Goal: Task Accomplishment & Management: Manage account settings

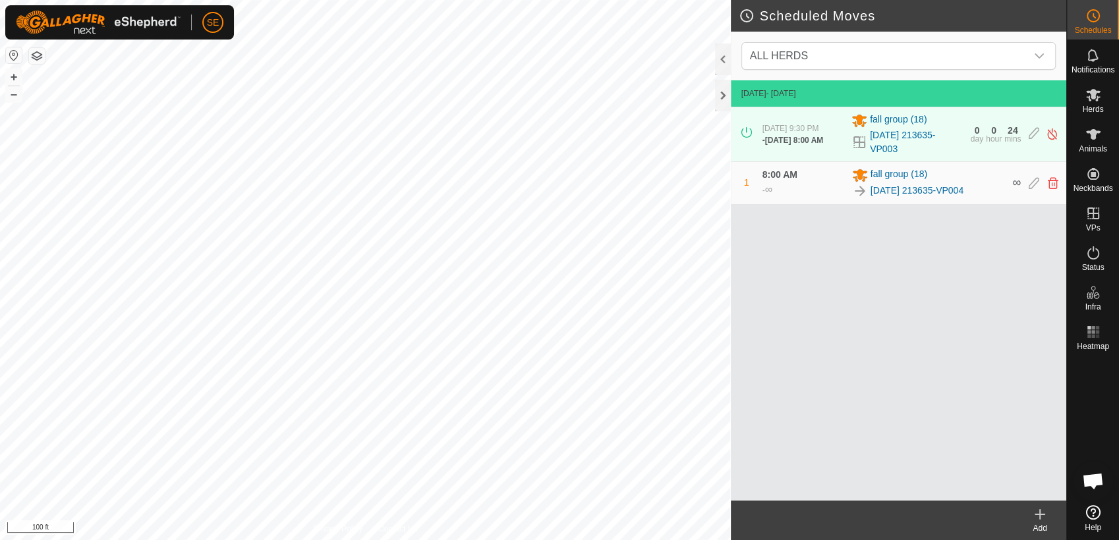
scroll to position [1056, 0]
click at [1094, 96] on icon at bounding box center [1093, 95] width 14 height 13
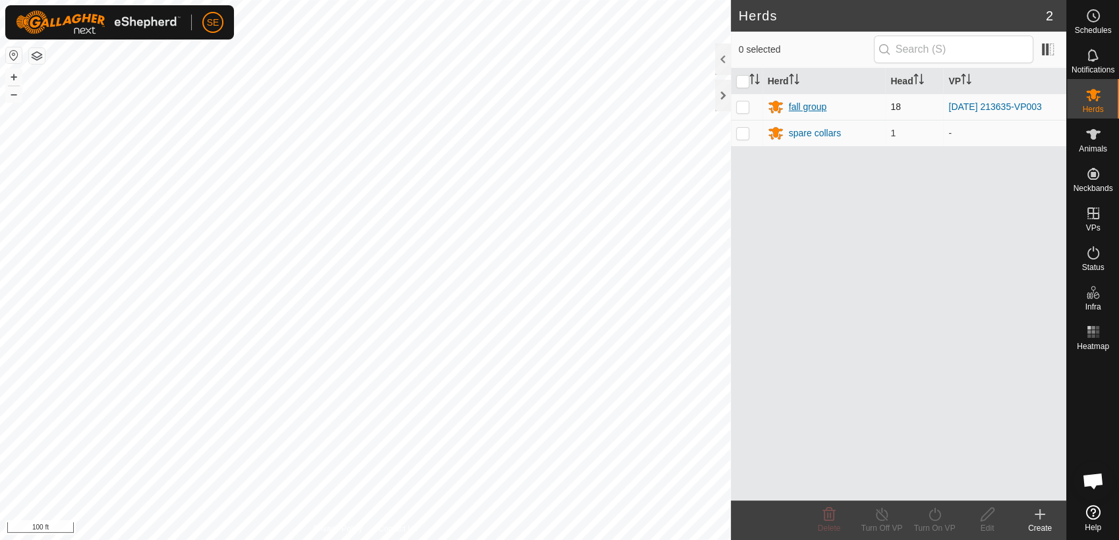
click at [796, 103] on div "fall group" at bounding box center [808, 107] width 38 height 14
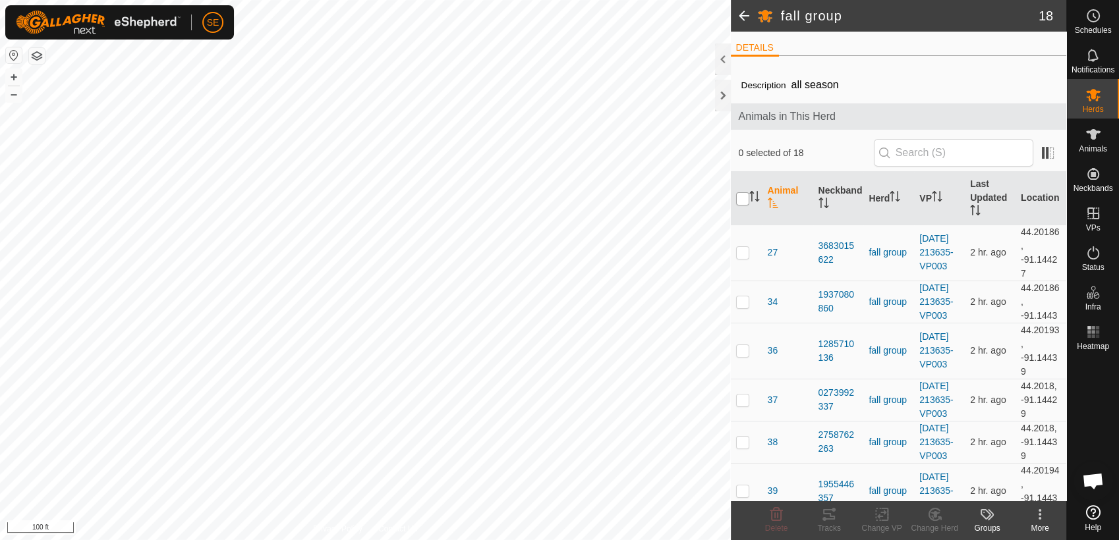
click at [743, 198] on input "checkbox" at bounding box center [742, 198] width 13 height 13
checkbox input "true"
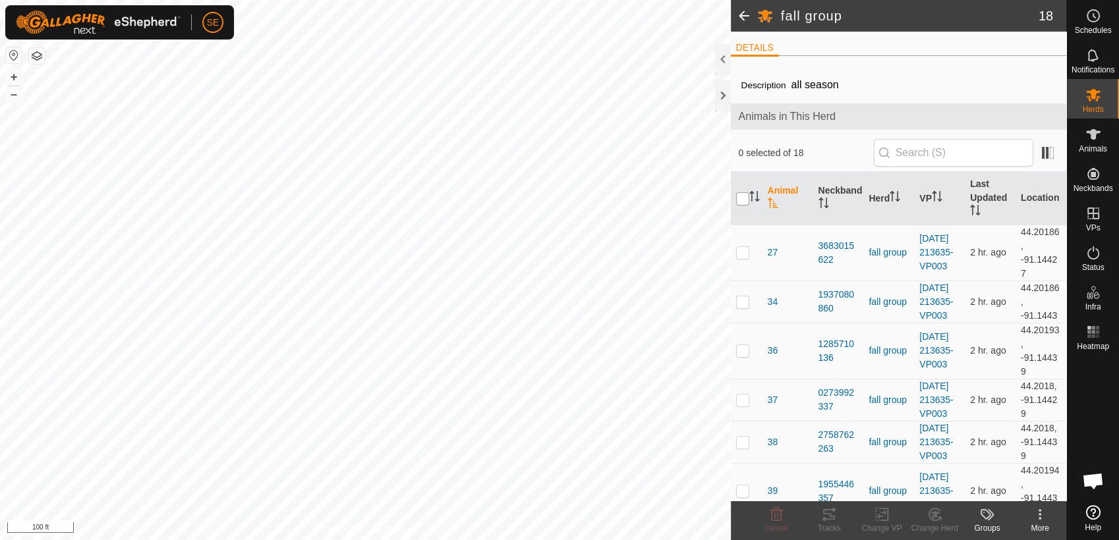
checkbox input "true"
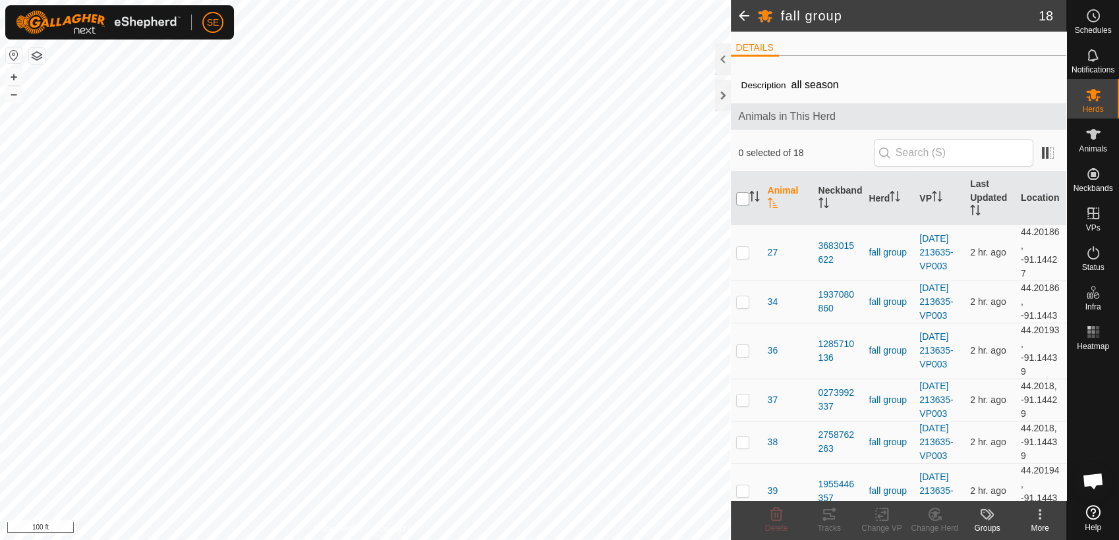
checkbox input "true"
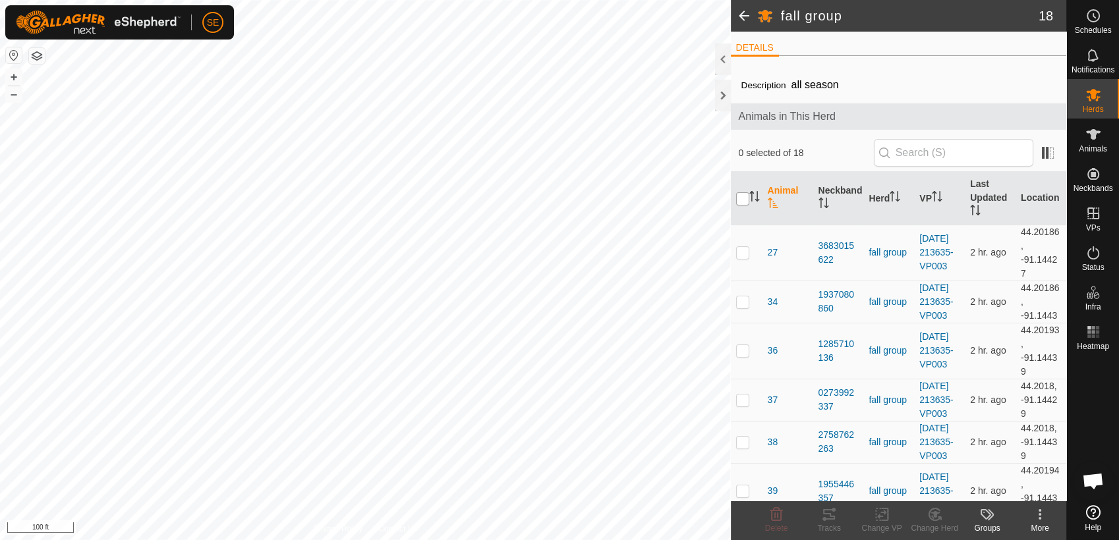
checkbox input "true"
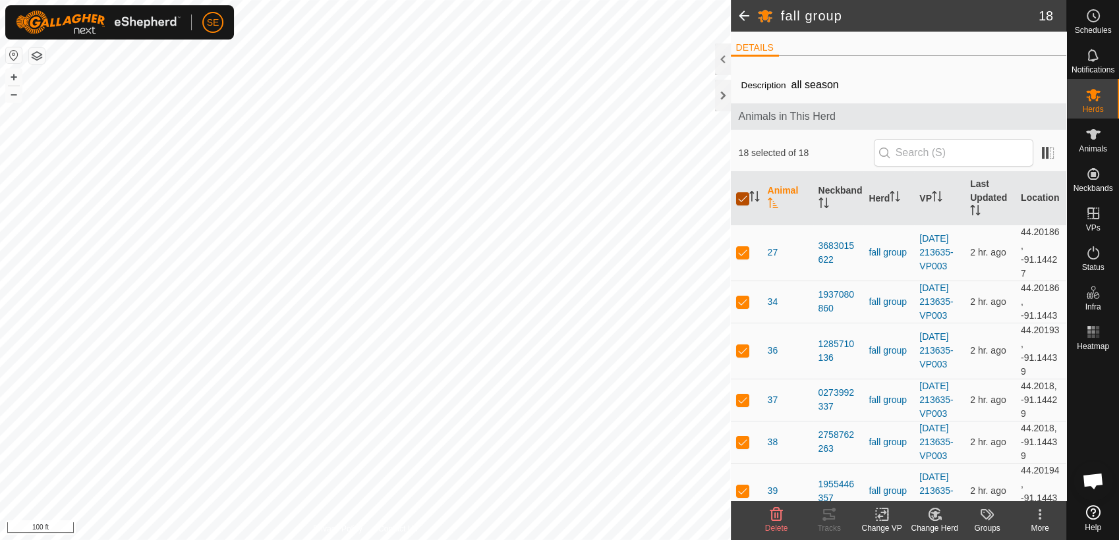
click at [743, 196] on input "checkbox" at bounding box center [742, 198] width 13 height 13
checkbox input "false"
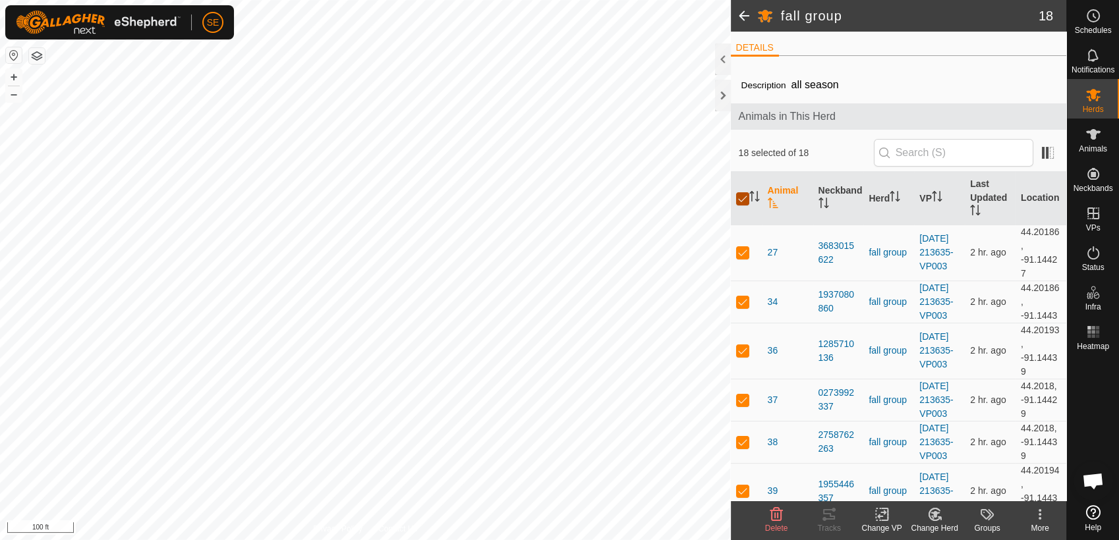
checkbox input "false"
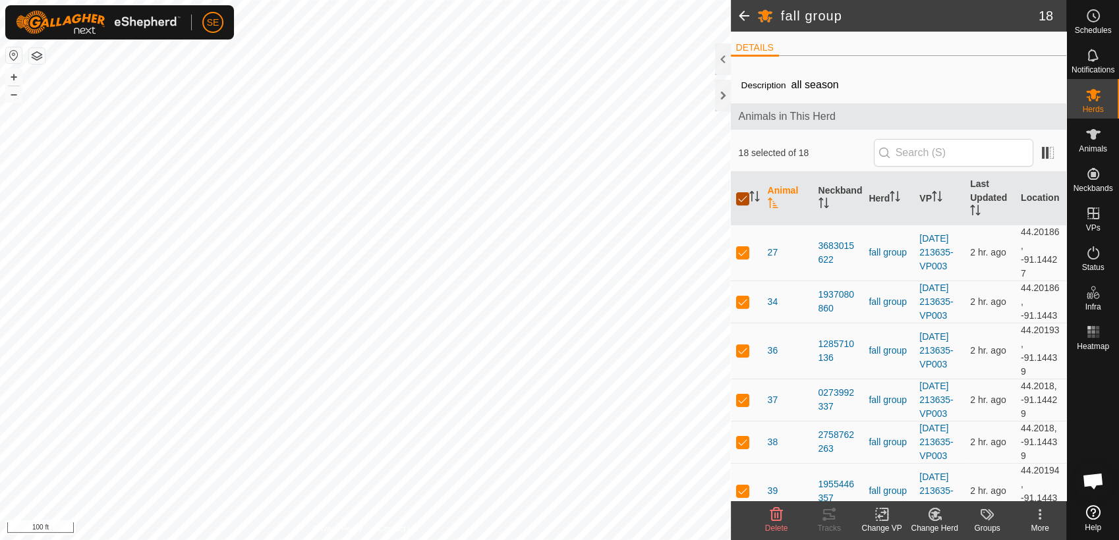
checkbox input "false"
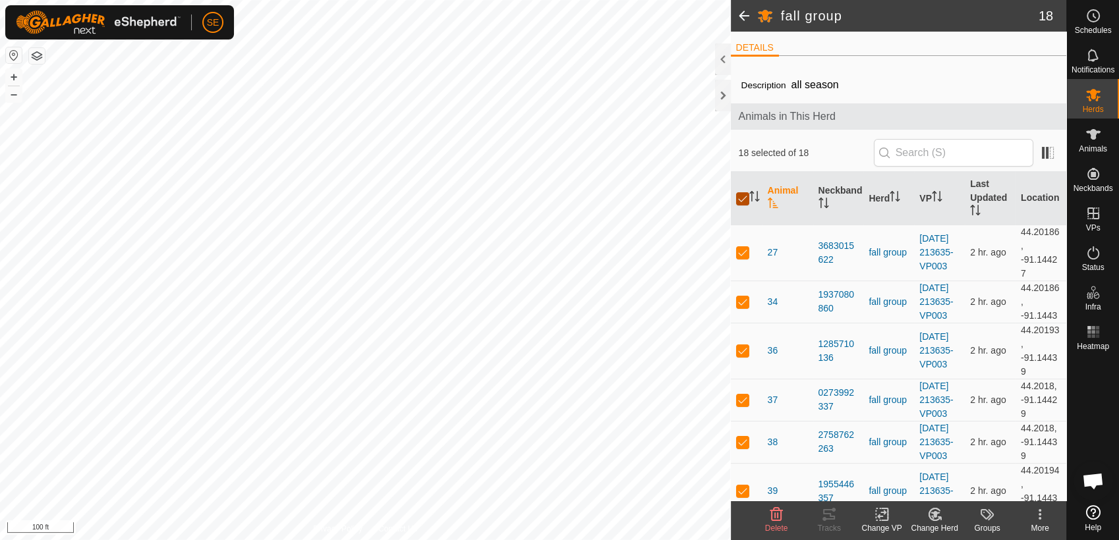
checkbox input "false"
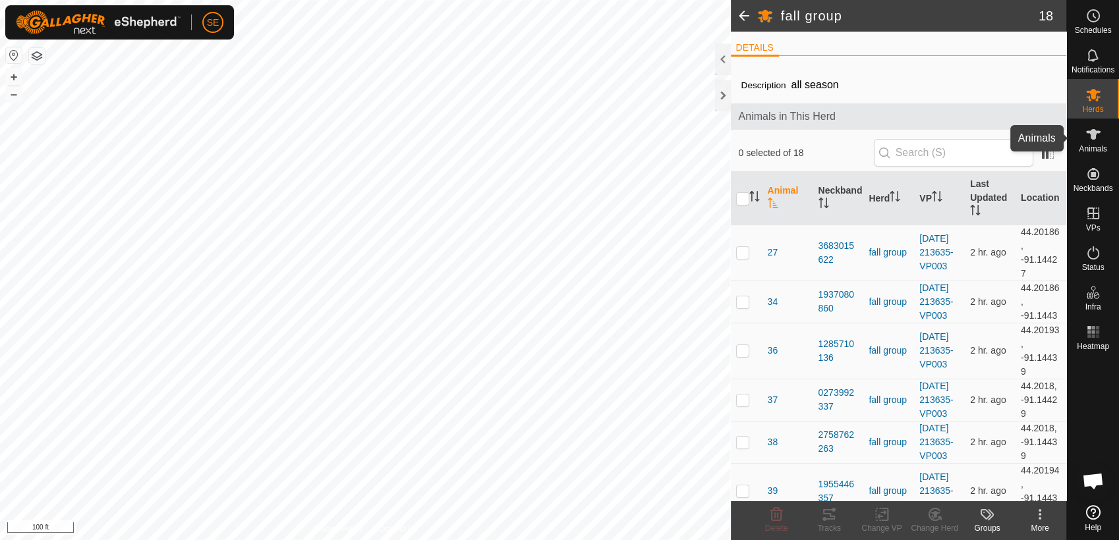
click at [1096, 137] on icon at bounding box center [1093, 134] width 16 height 16
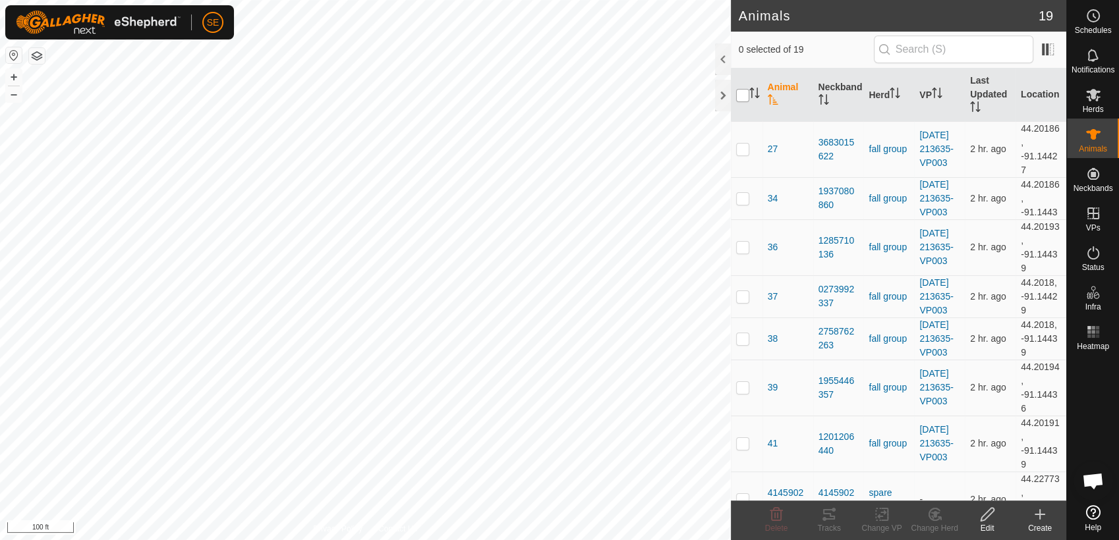
click at [740, 95] on input "checkbox" at bounding box center [742, 95] width 13 height 13
checkbox input "true"
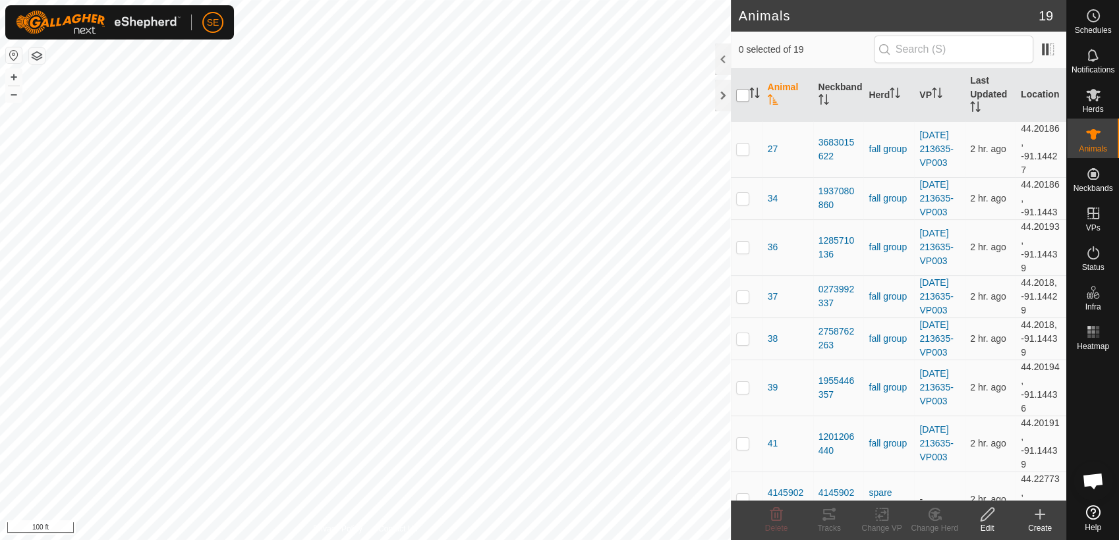
checkbox input "true"
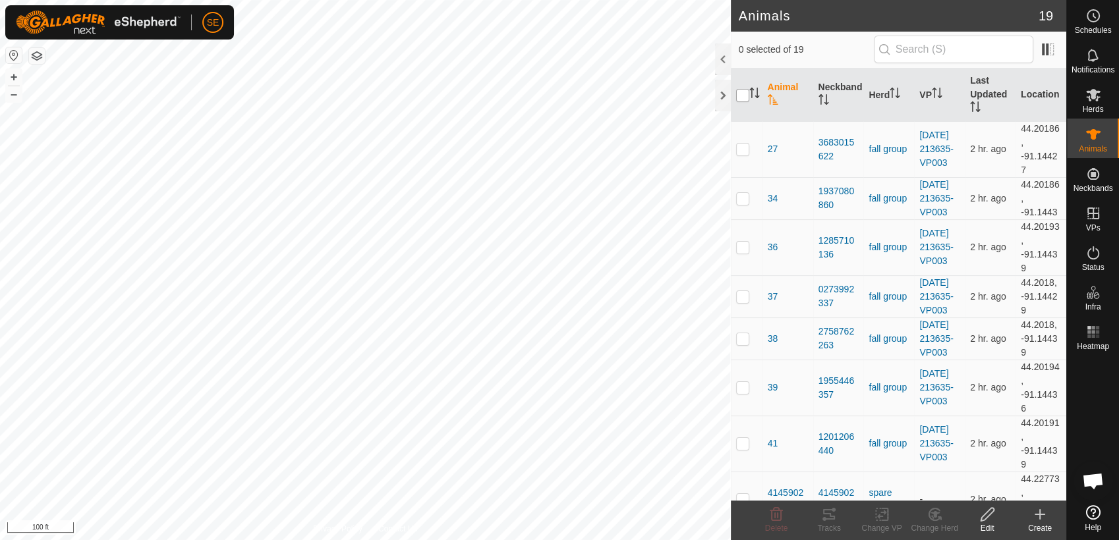
checkbox input "true"
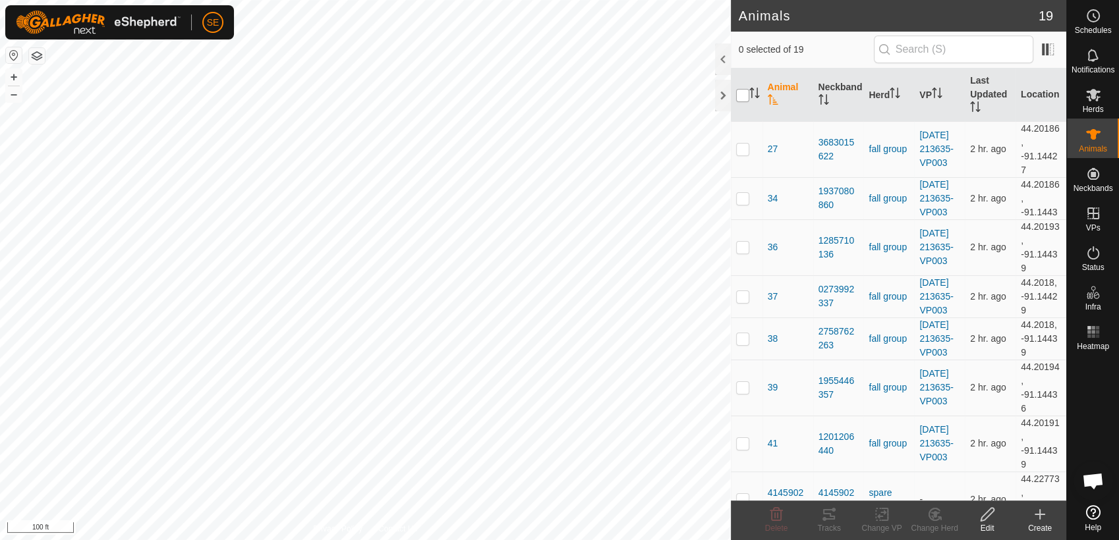
checkbox input "true"
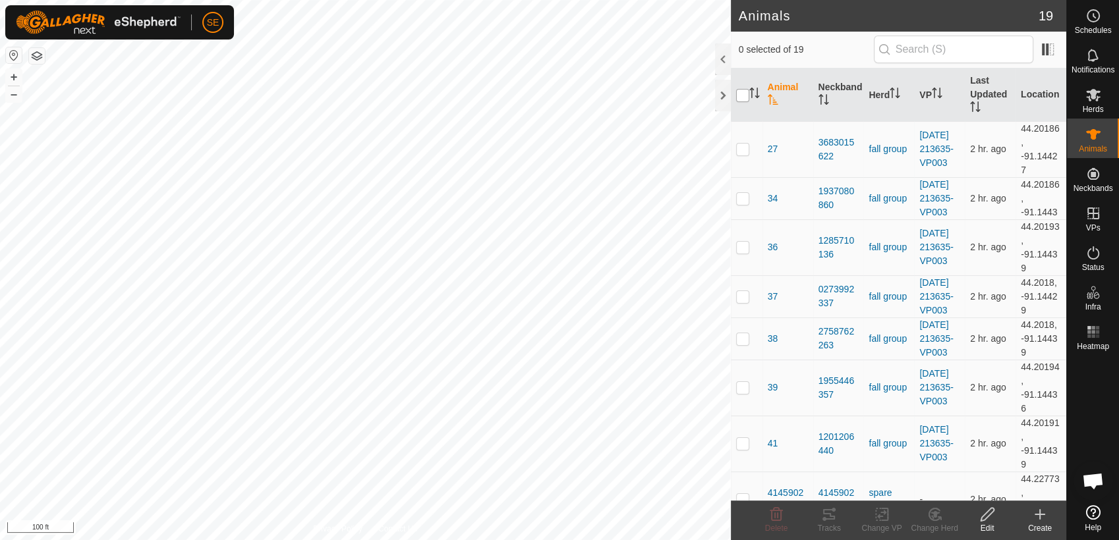
checkbox input "true"
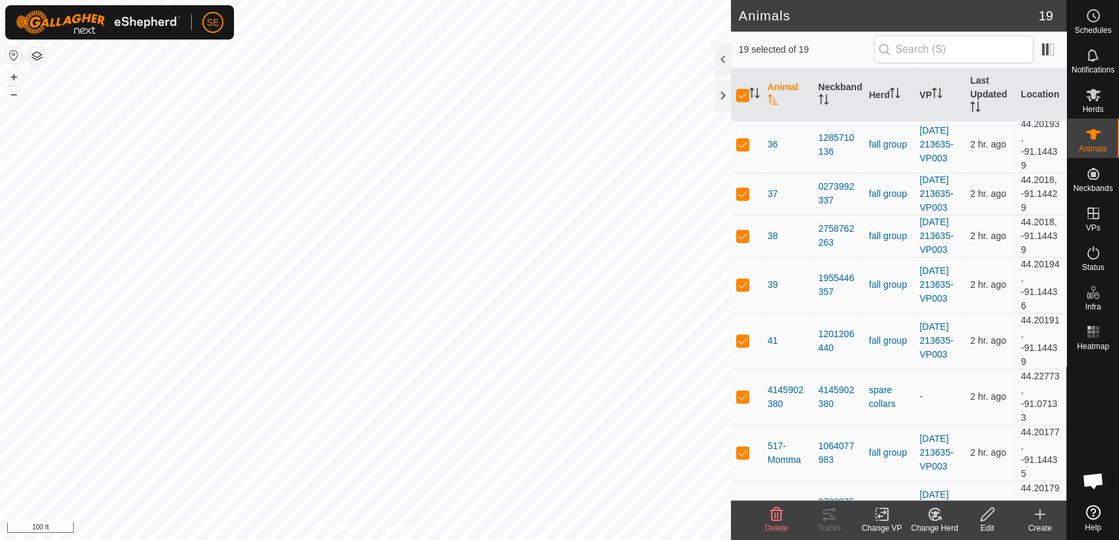
scroll to position [219, 0]
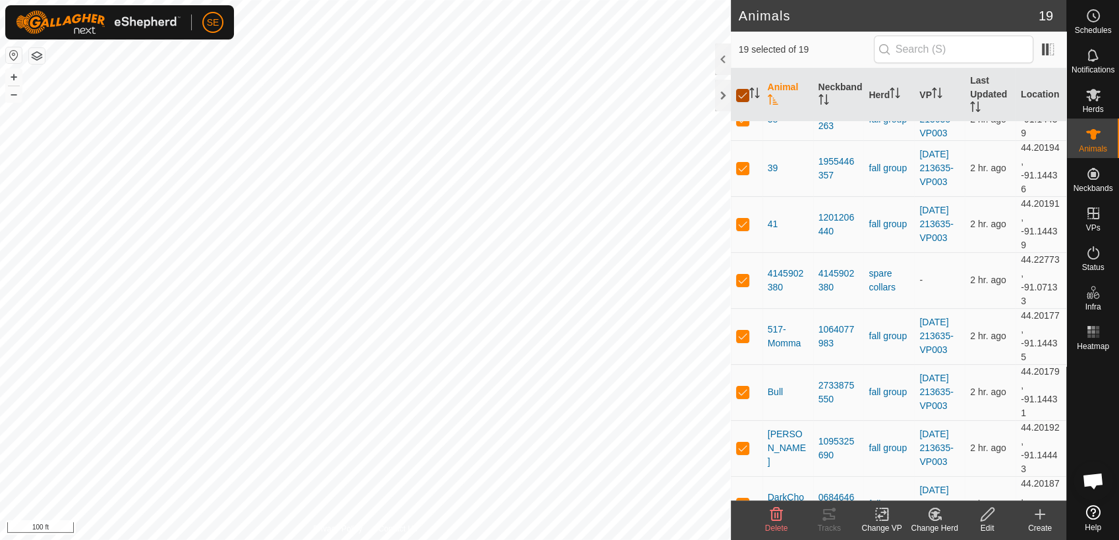
click at [740, 97] on input "checkbox" at bounding box center [742, 95] width 13 height 13
checkbox input "false"
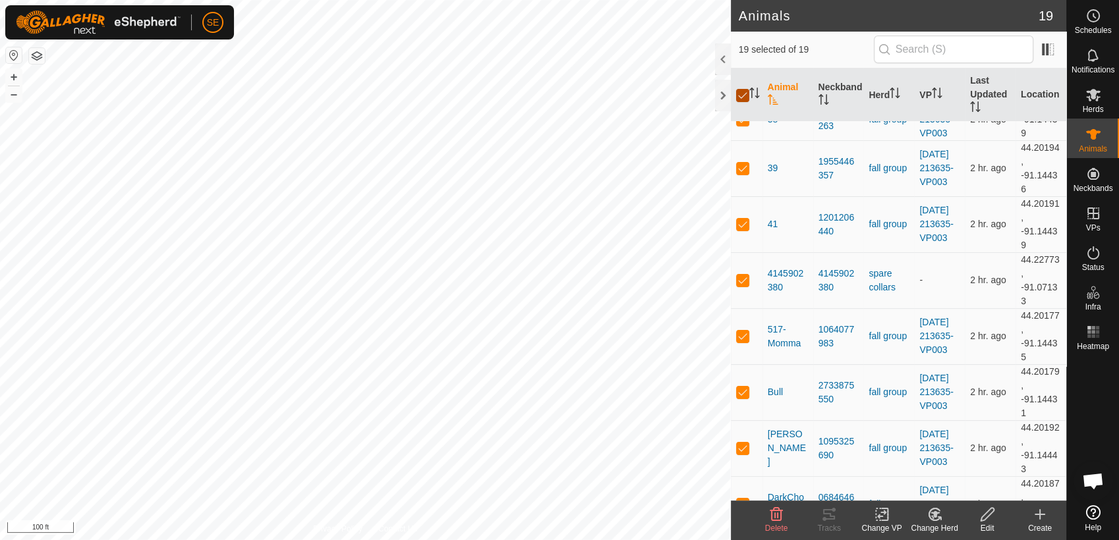
checkbox input "false"
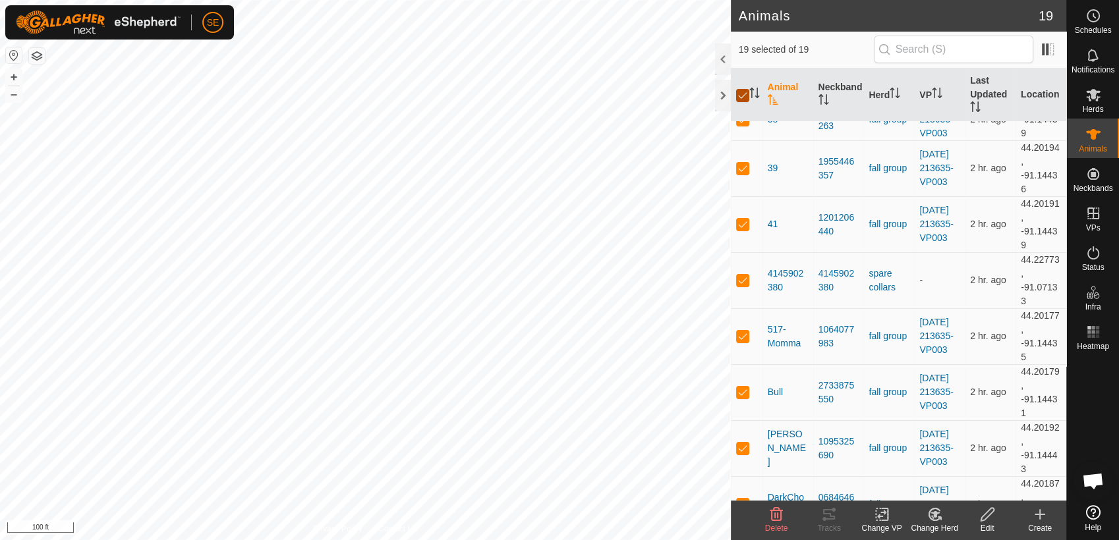
checkbox input "false"
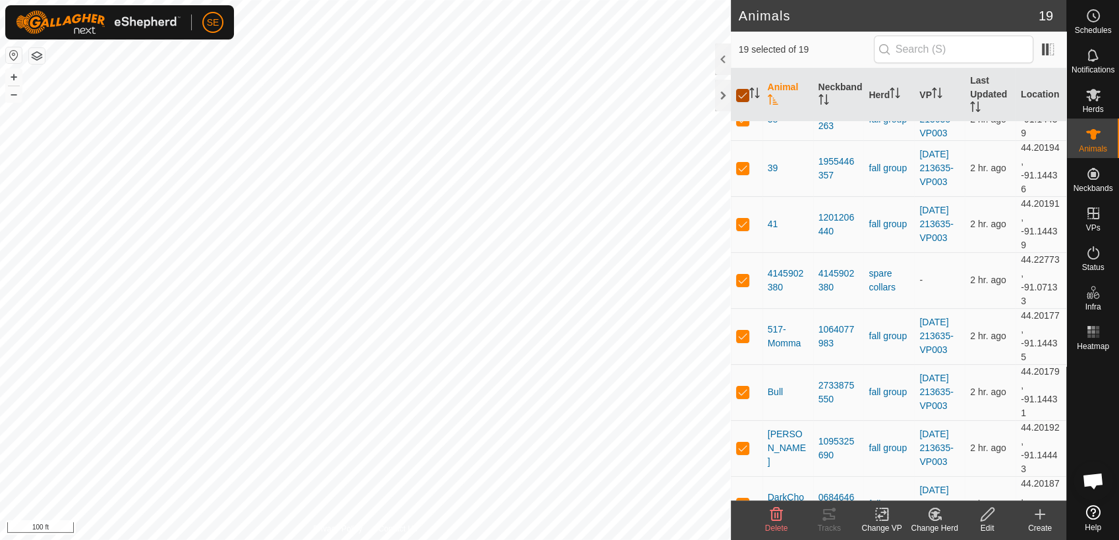
checkbox input "false"
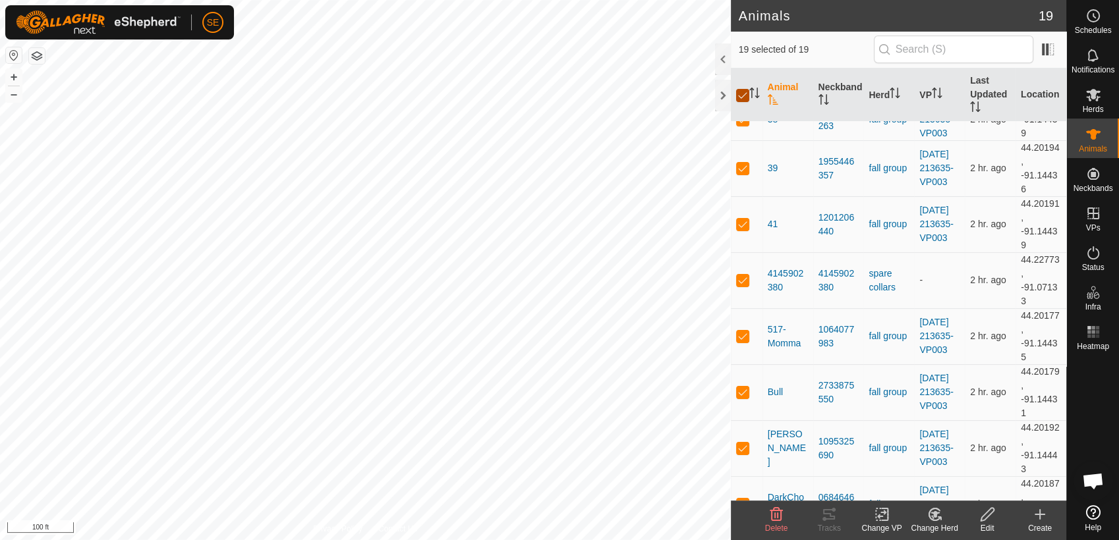
checkbox input "false"
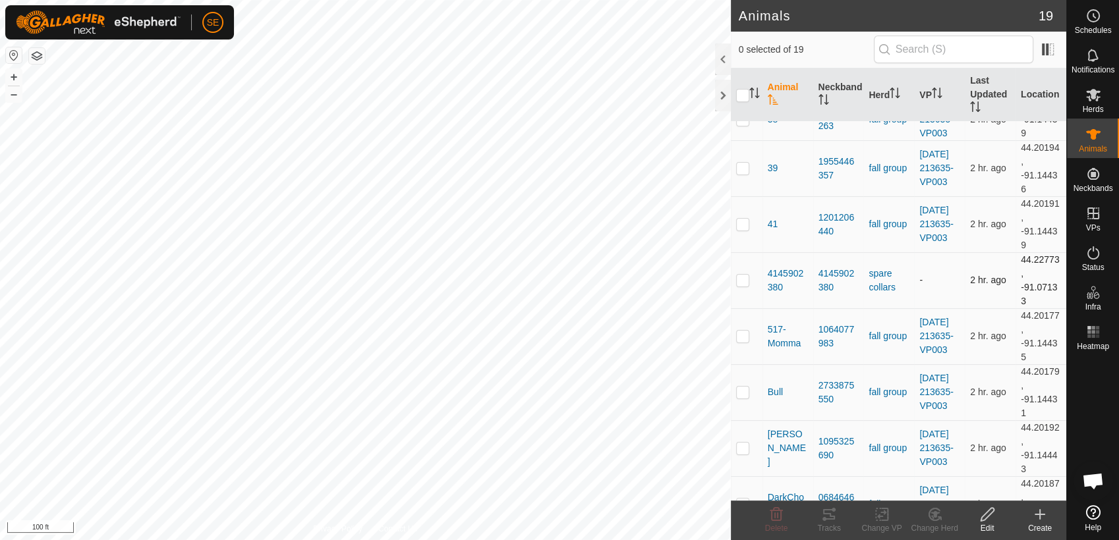
click at [746, 285] on p-checkbox at bounding box center [742, 280] width 13 height 11
click at [931, 514] on icon at bounding box center [934, 514] width 9 height 7
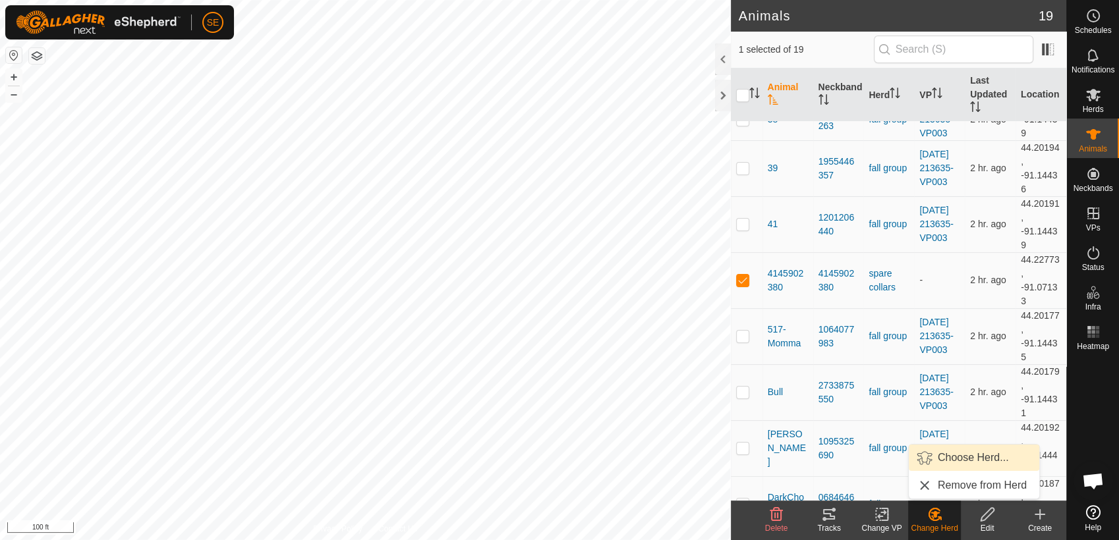
click at [947, 458] on link "Choose Herd..." at bounding box center [973, 458] width 130 height 26
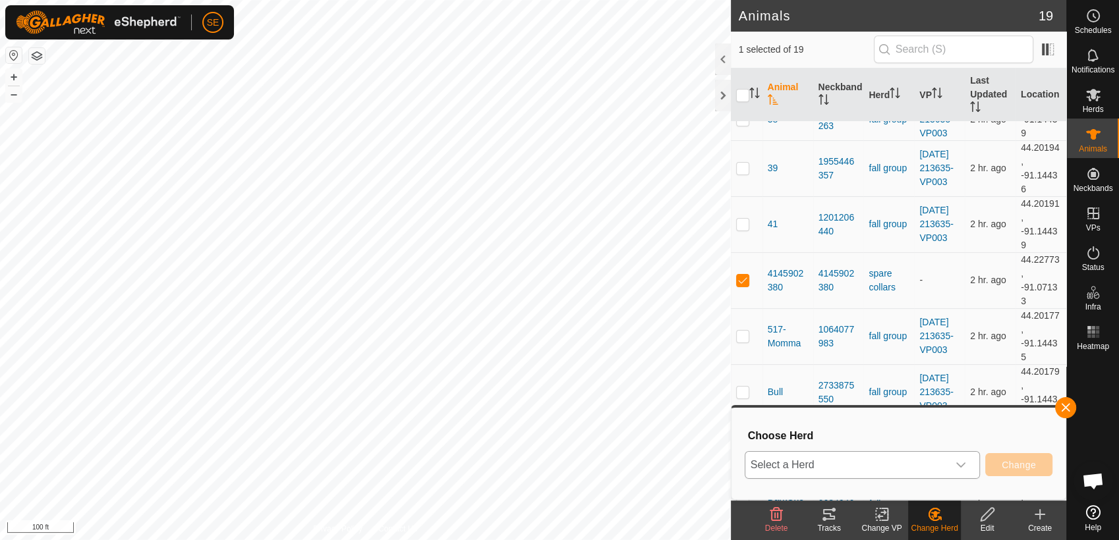
click at [959, 464] on icon "dropdown trigger" at bounding box center [960, 465] width 11 height 11
click at [831, 406] on li "fall group" at bounding box center [863, 401] width 235 height 33
click at [1023, 466] on span "Change" at bounding box center [1018, 465] width 34 height 11
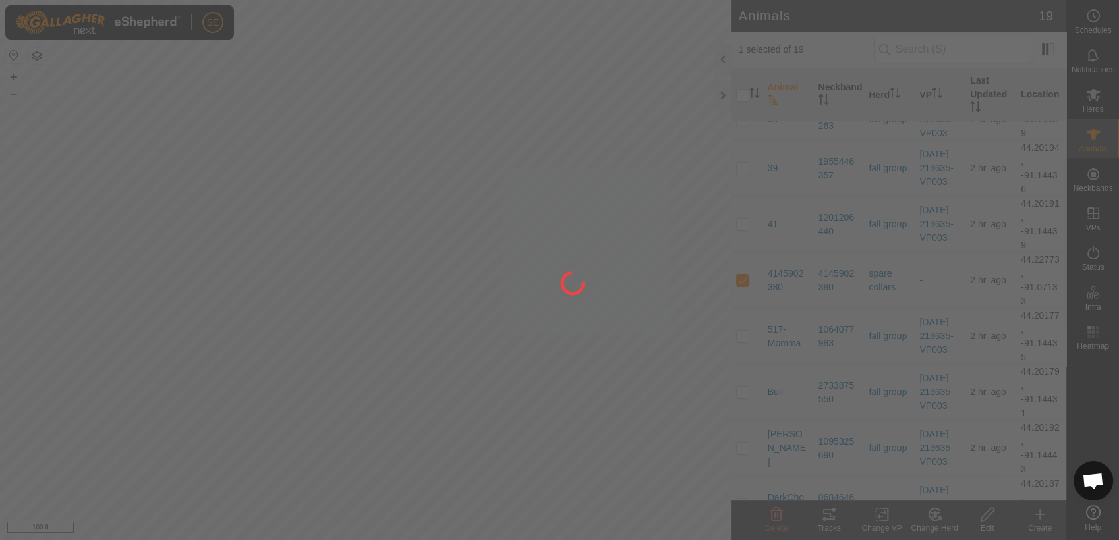
checkbox input "false"
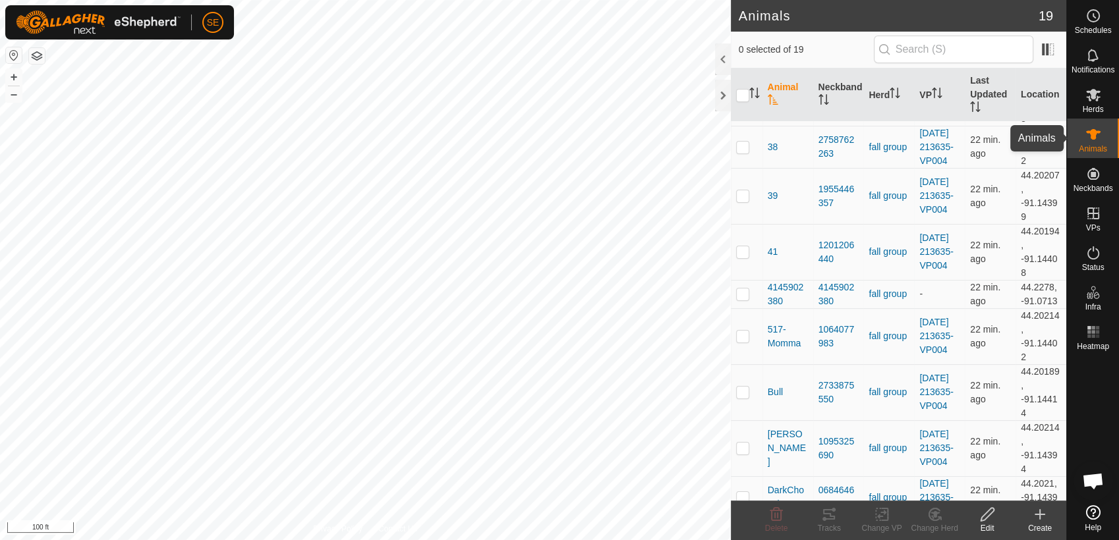
click at [1088, 143] on es-animals-svg-icon at bounding box center [1093, 134] width 24 height 21
click at [744, 397] on p-checkbox at bounding box center [742, 392] width 13 height 11
checkbox input "true"
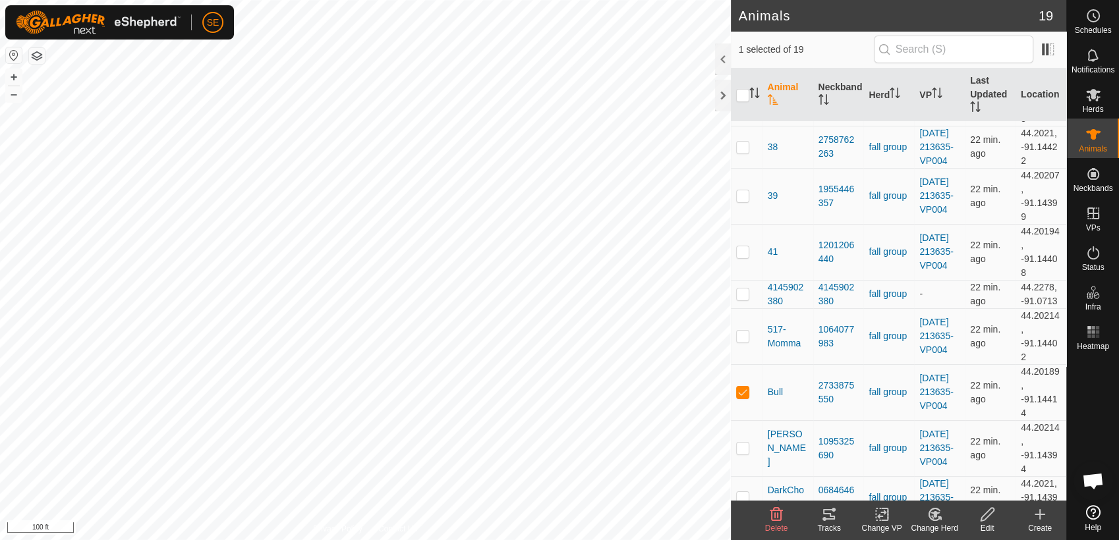
click at [833, 520] on icon at bounding box center [829, 515] width 16 height 16
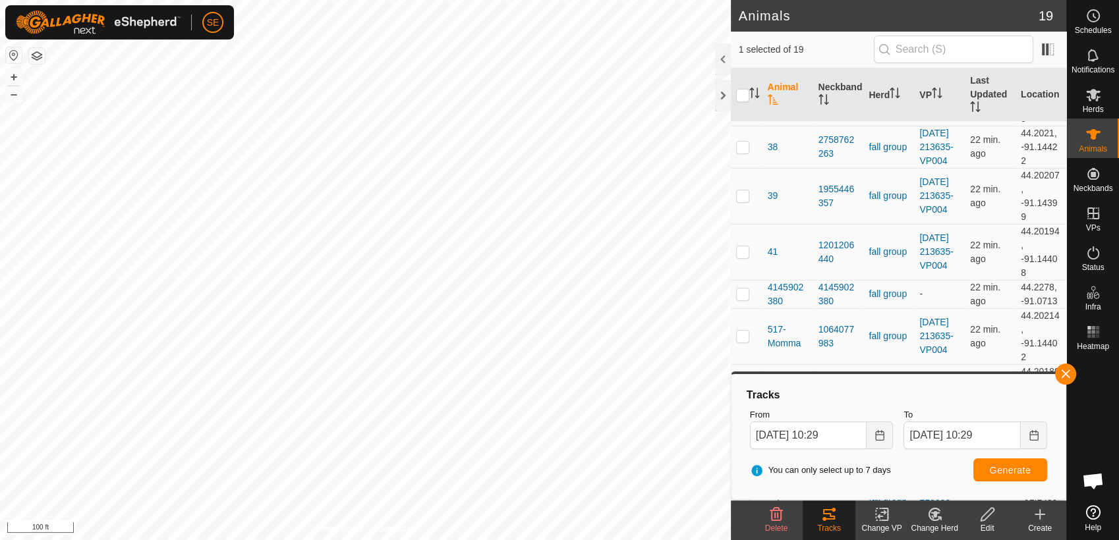
click at [991, 517] on icon at bounding box center [987, 515] width 16 height 16
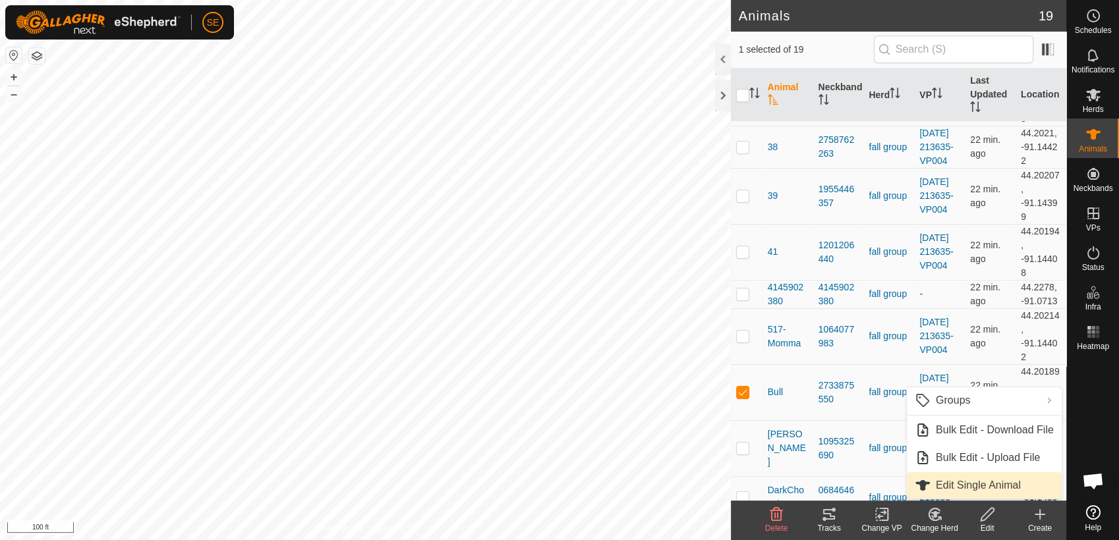
click at [976, 491] on link "Edit Single Animal" at bounding box center [984, 485] width 155 height 26
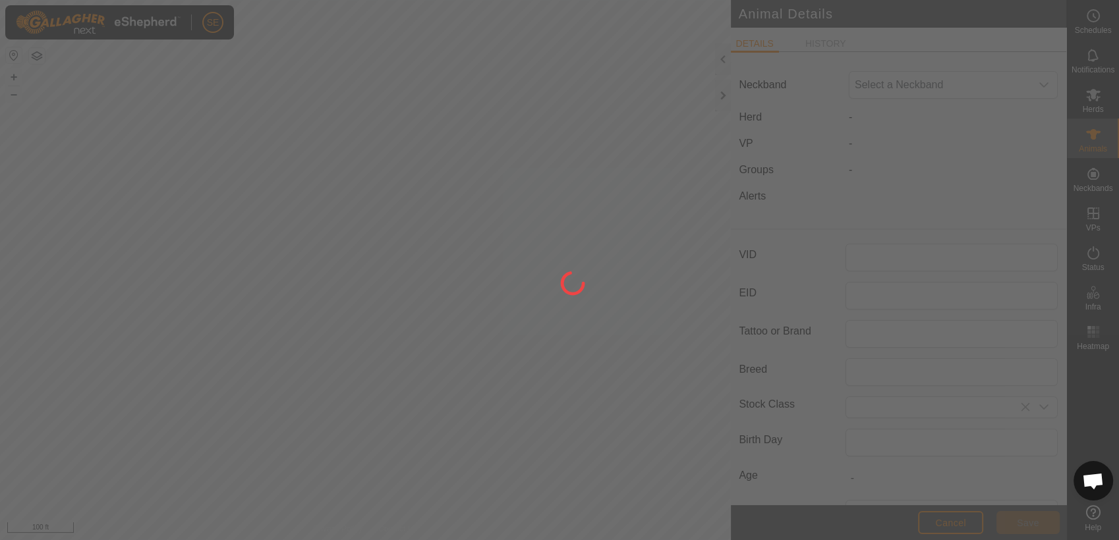
type input "Bull"
type input "[PERSON_NAME]"
type input "Dexter"
type input "0"
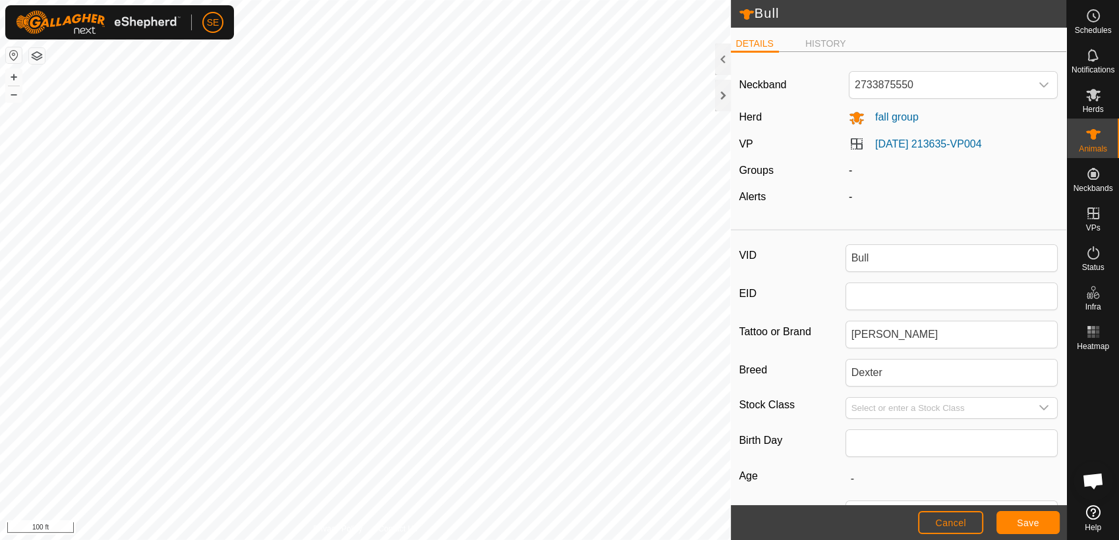
click at [838, 16] on h2 "Bull" at bounding box center [902, 13] width 327 height 17
click at [952, 524] on span "Cancel" at bounding box center [950, 523] width 31 height 11
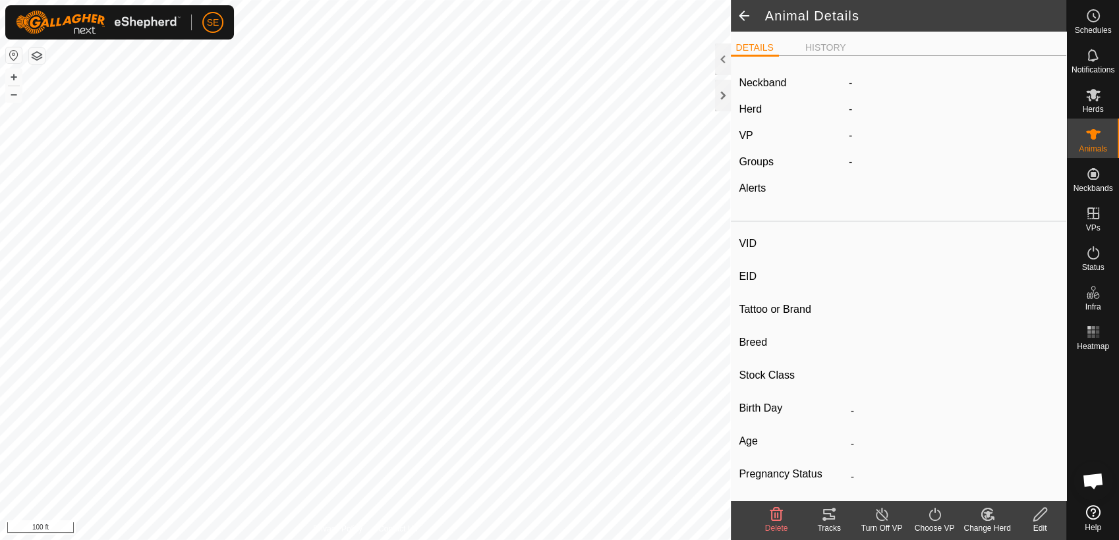
type input "Bull"
type input "-"
type input "[PERSON_NAME]"
type input "Dexter"
type input "-"
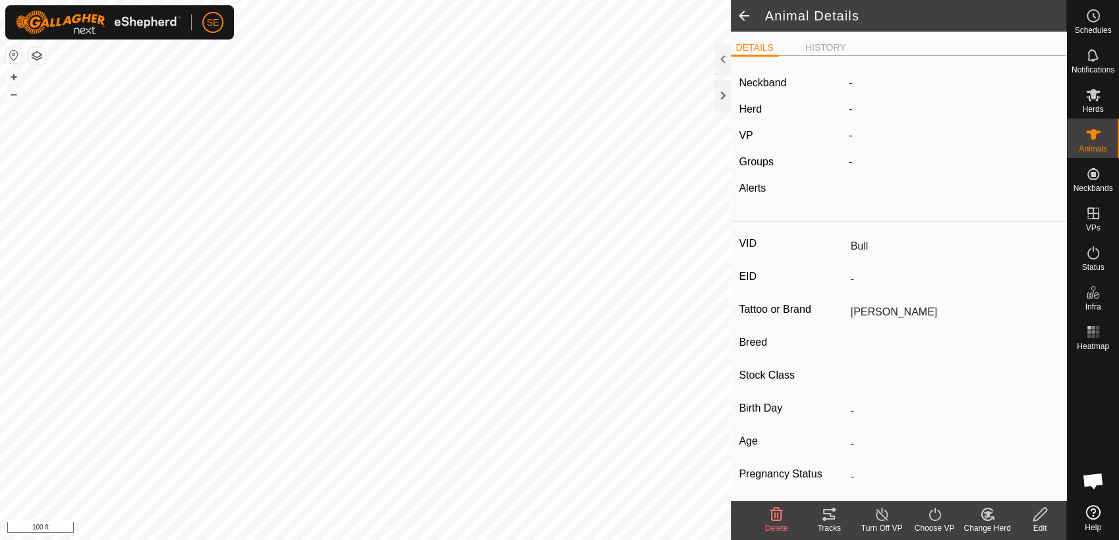
type input "0 kg"
type input "-"
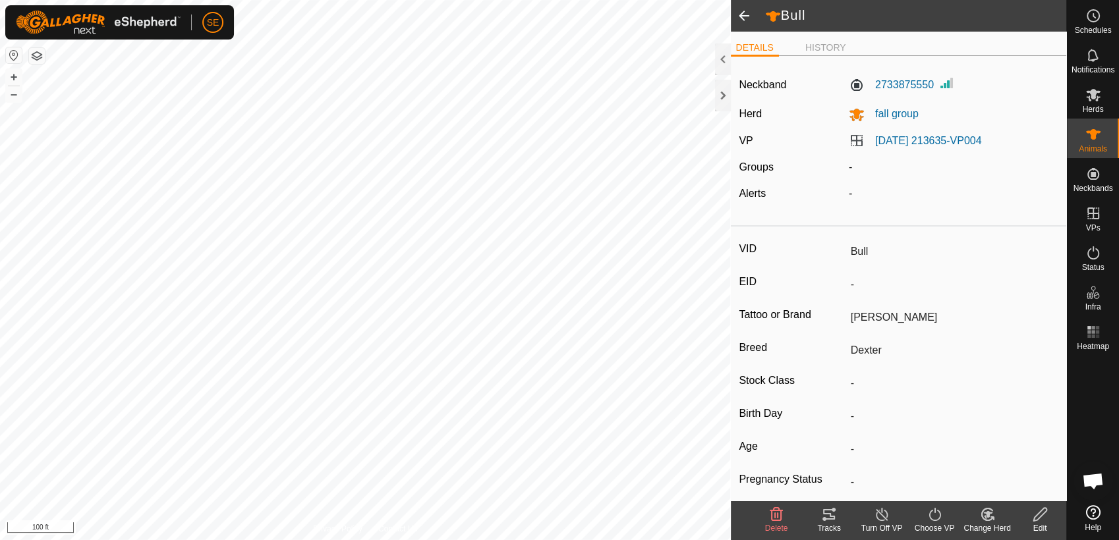
click at [743, 13] on span at bounding box center [744, 16] width 26 height 32
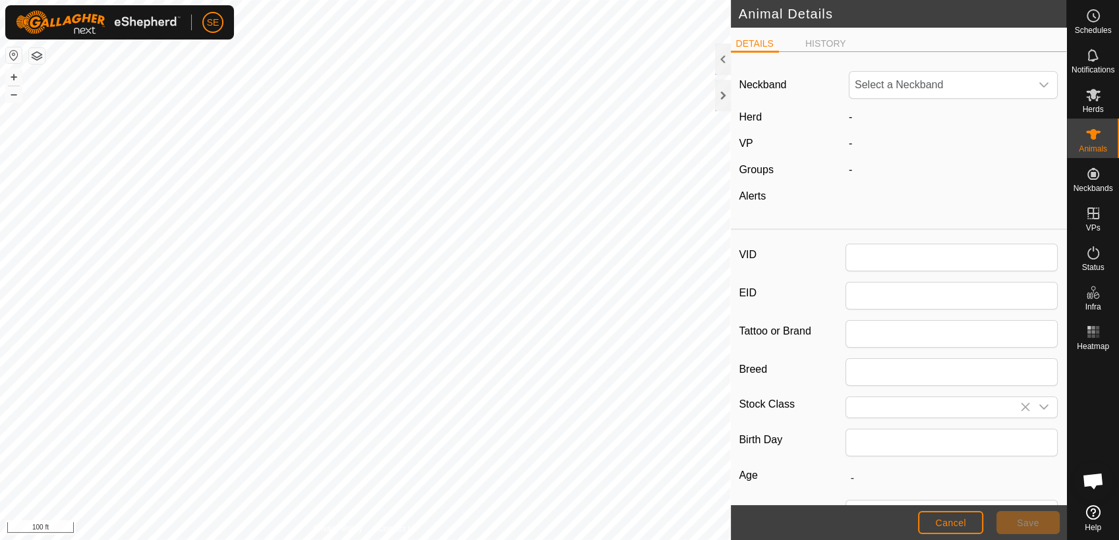
type input "Bull"
type input "[PERSON_NAME]"
type input "Dexter"
type input "0"
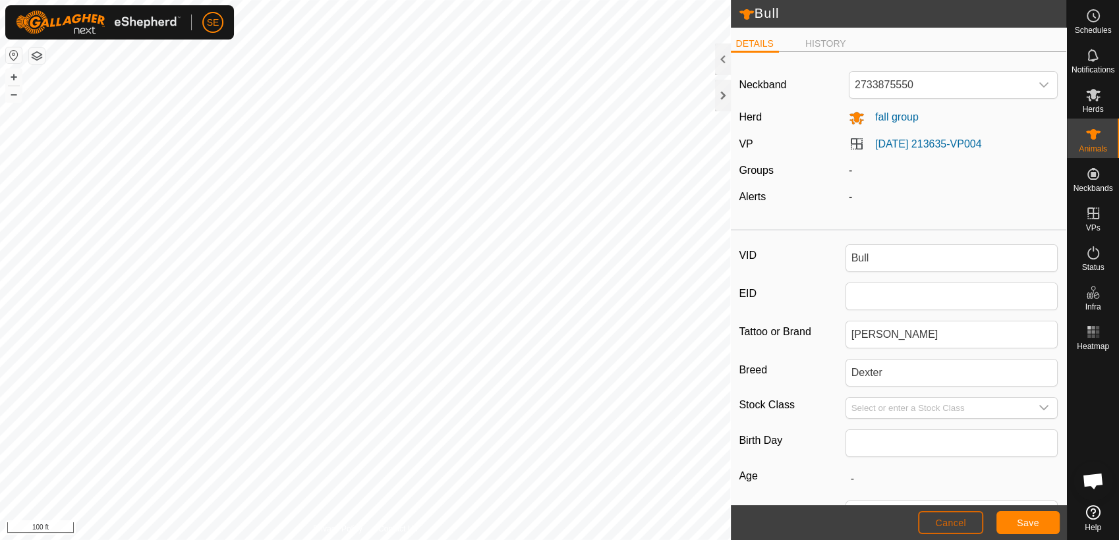
click at [957, 522] on span "Cancel" at bounding box center [950, 523] width 31 height 11
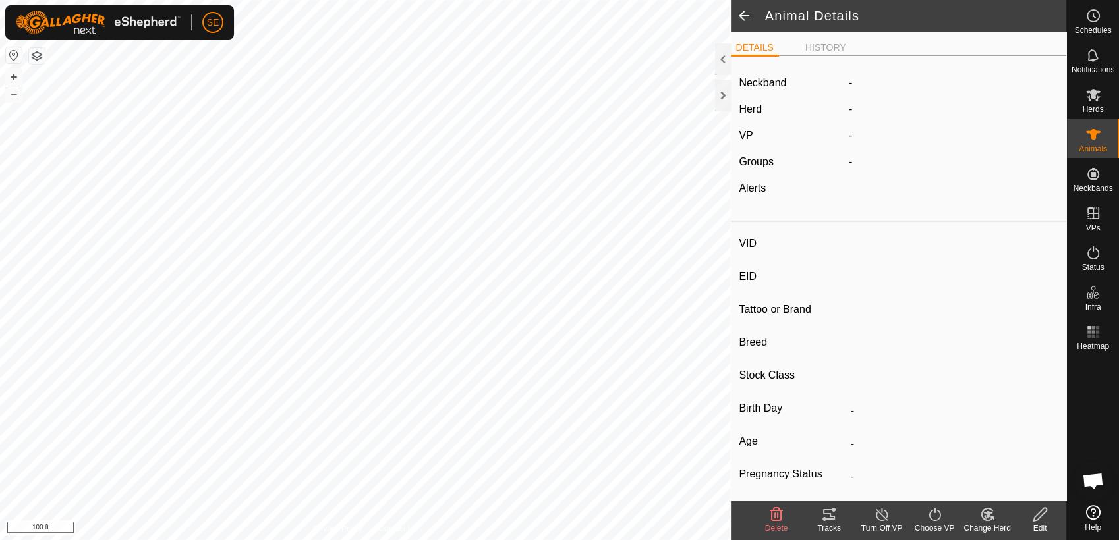
type input "Bull"
type input "-"
type input "[PERSON_NAME]"
type input "Dexter"
type input "-"
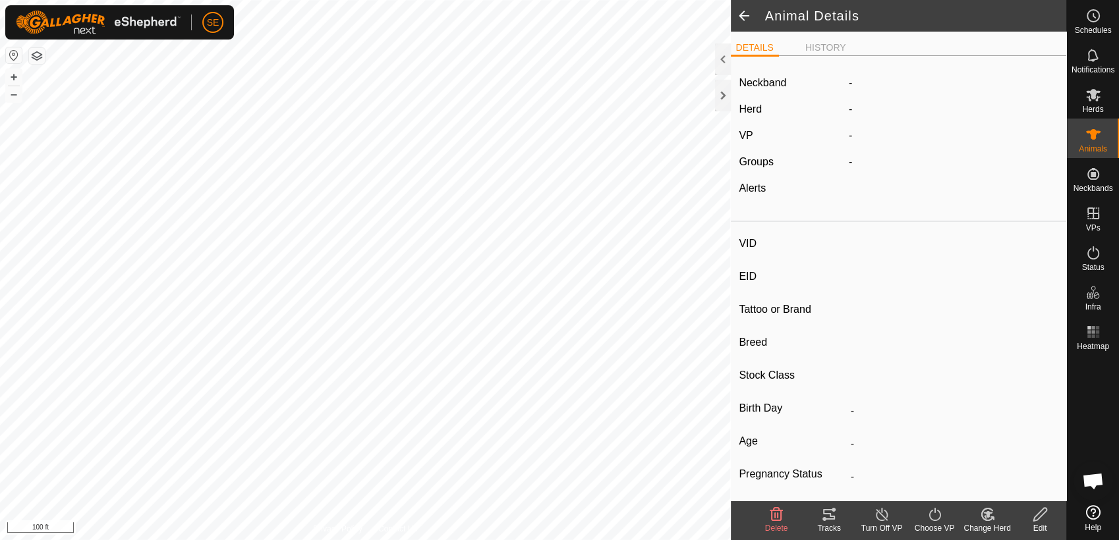
type input "0 kg"
type input "-"
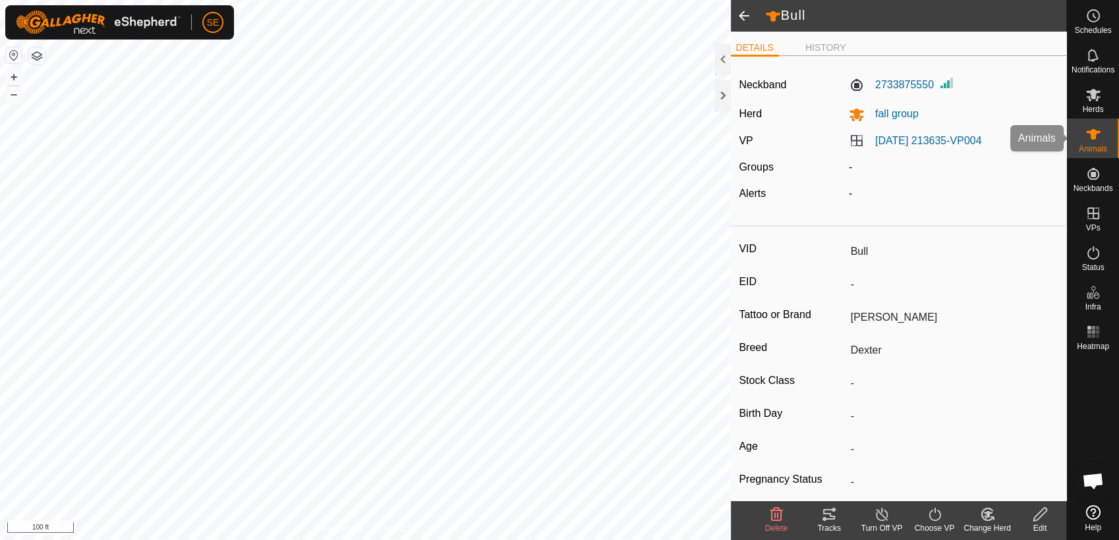
click at [1095, 133] on icon at bounding box center [1093, 134] width 14 height 11
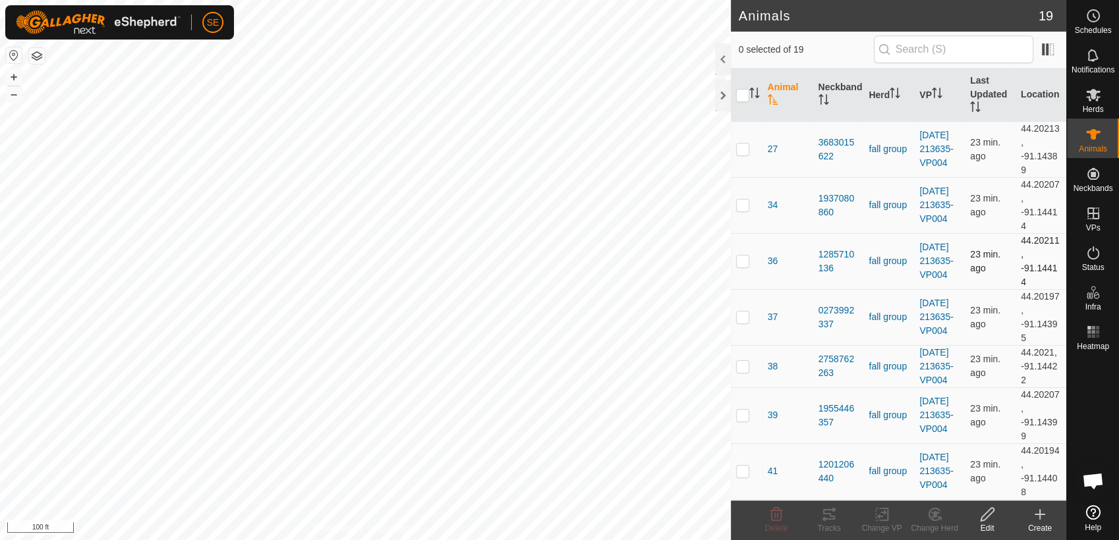
click at [745, 261] on p-checkbox at bounding box center [742, 261] width 13 height 11
checkbox input "true"
click at [822, 515] on icon at bounding box center [829, 515] width 16 height 16
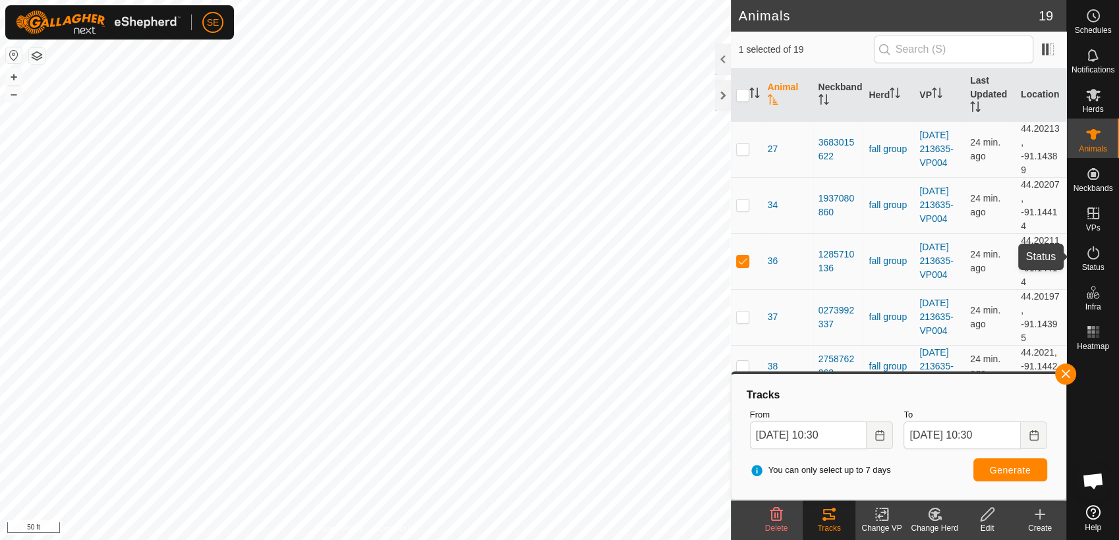
click at [1091, 256] on icon at bounding box center [1093, 253] width 16 height 16
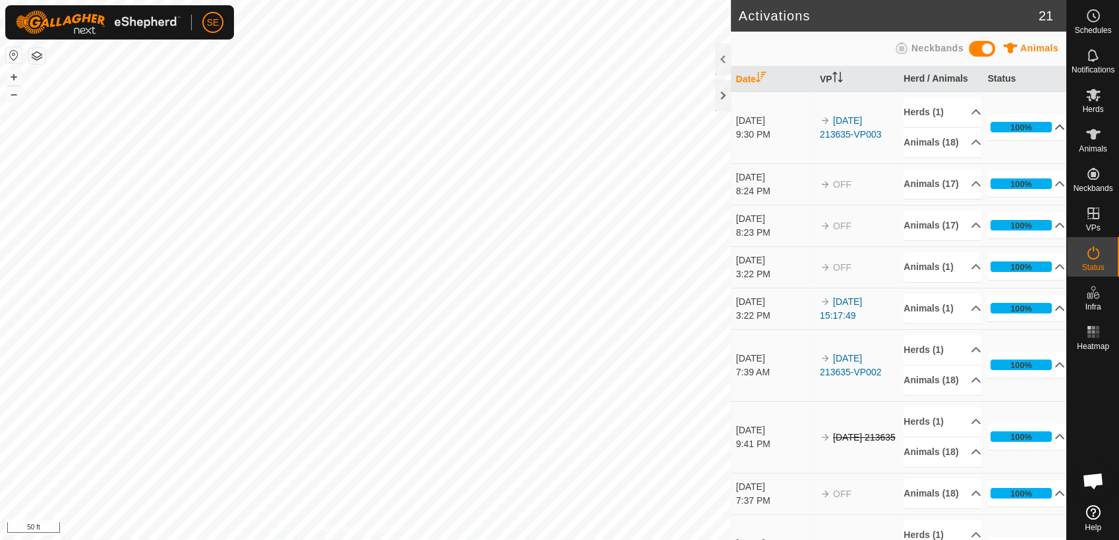
click at [1039, 134] on p-accordion-header "100%" at bounding box center [1027, 127] width 78 height 26
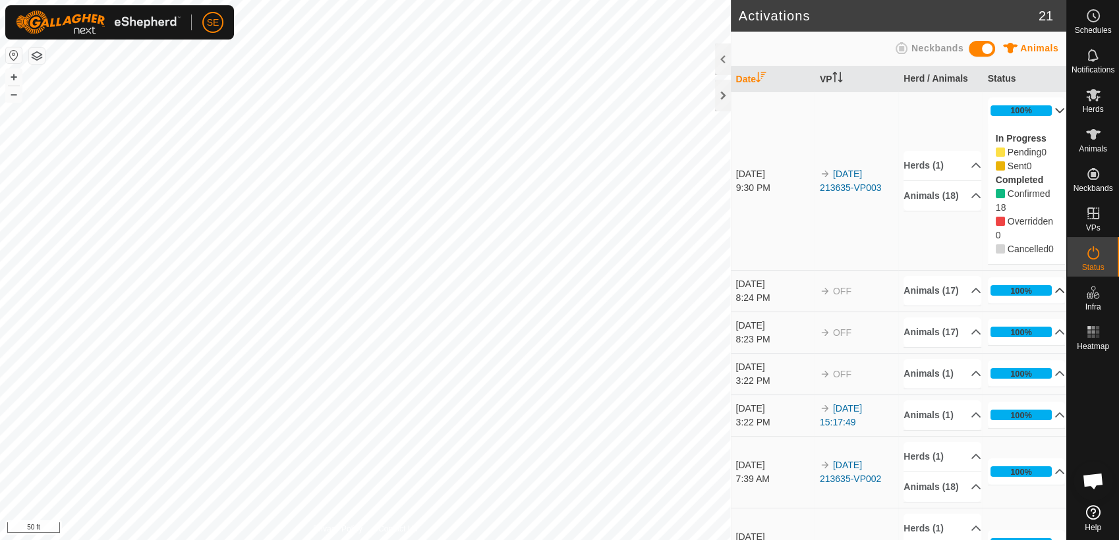
click at [1038, 304] on p-accordion-header "100%" at bounding box center [1027, 290] width 78 height 26
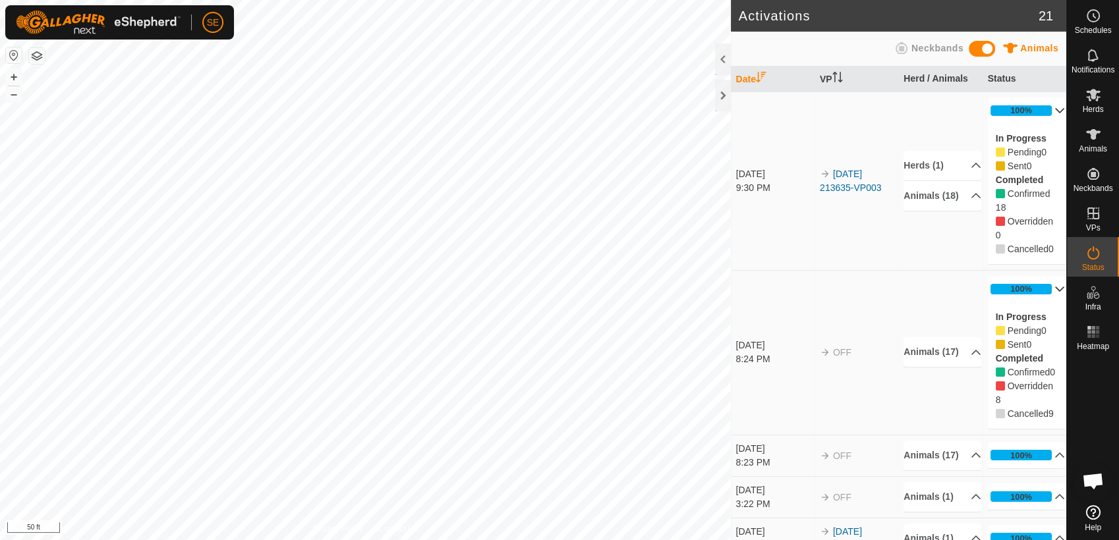
click at [905, 312] on td "Animals (17) 37 NubSteer HornySteer DarkChocolate 517-Momma [PERSON_NAME] 41 36…" at bounding box center [940, 352] width 84 height 165
click at [827, 77] on th "VP" at bounding box center [856, 80] width 84 height 26
